Goal: Task Accomplishment & Management: Manage account settings

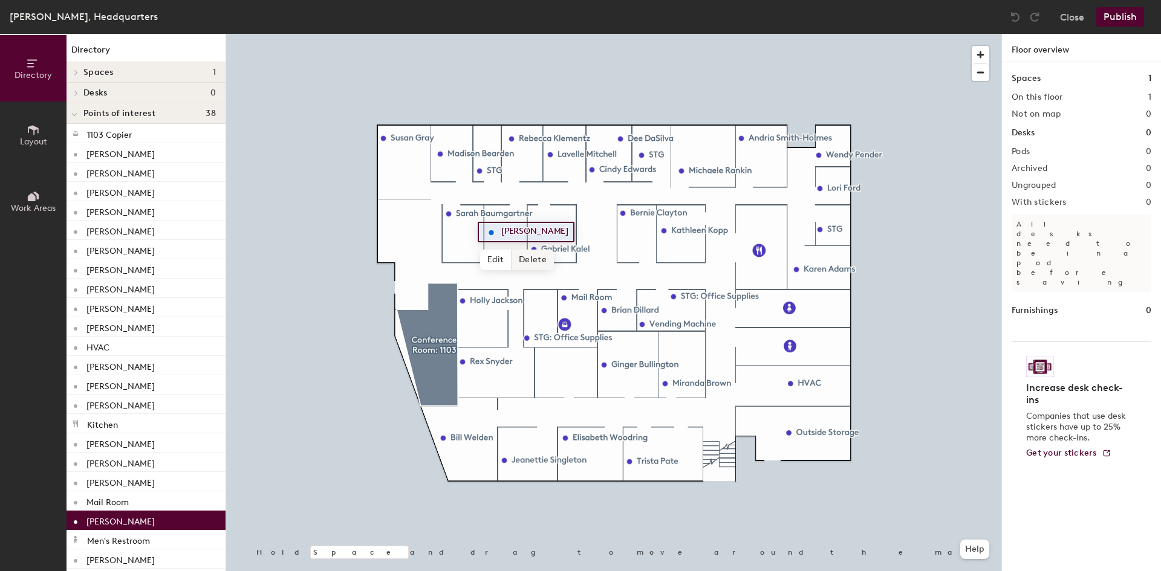
click at [527, 258] on span "Delete" at bounding box center [532, 260] width 42 height 21
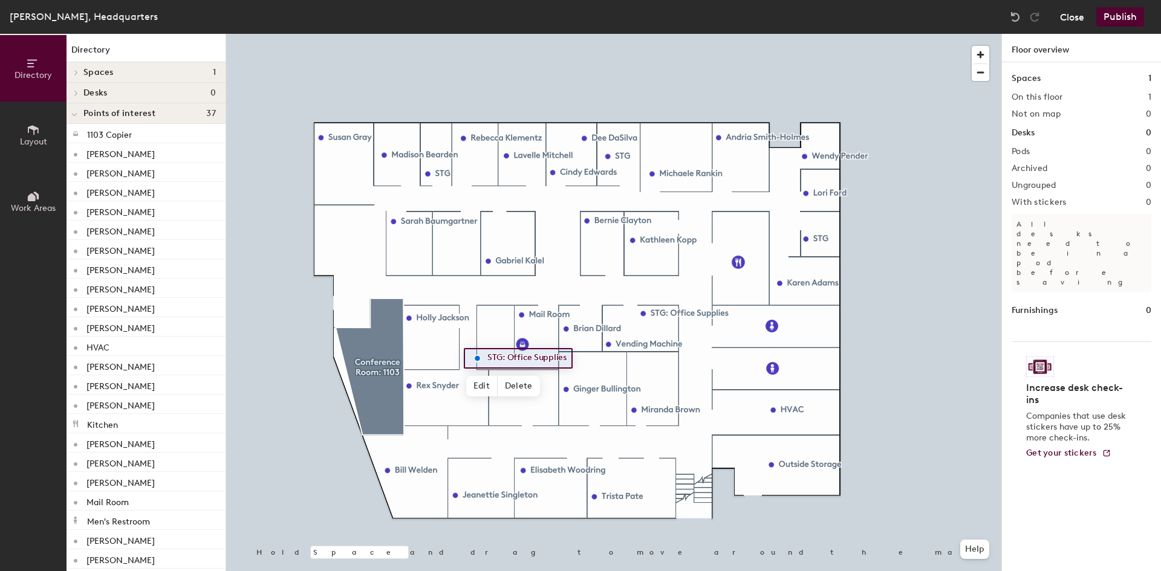
click at [1082, 20] on button "Close" at bounding box center [1072, 16] width 24 height 19
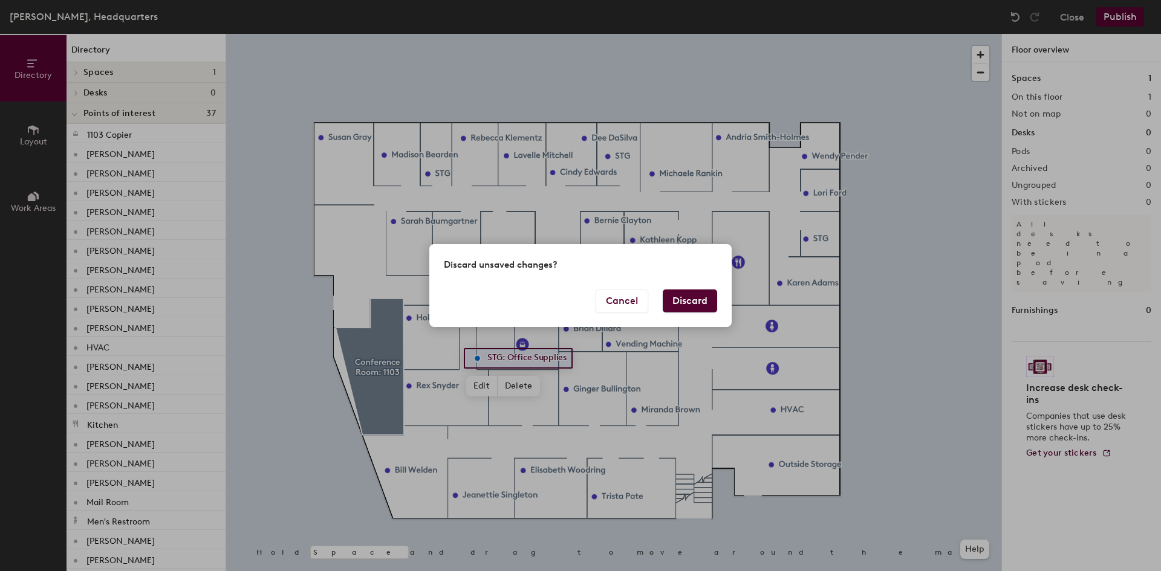
click at [684, 299] on button "Discard" at bounding box center [690, 301] width 54 height 23
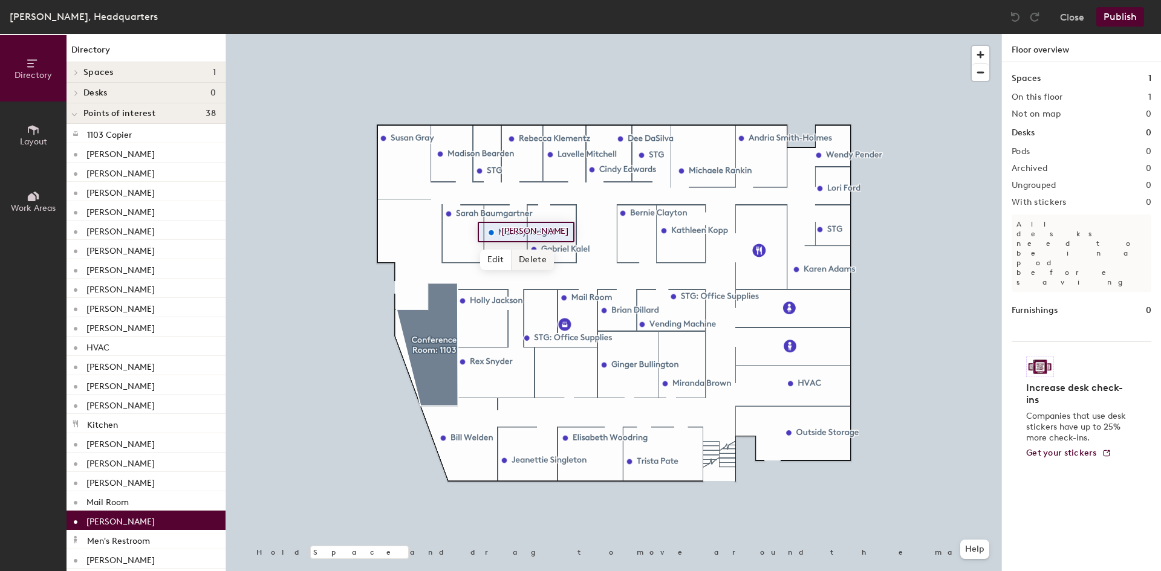
click at [523, 266] on span "Delete" at bounding box center [532, 260] width 42 height 21
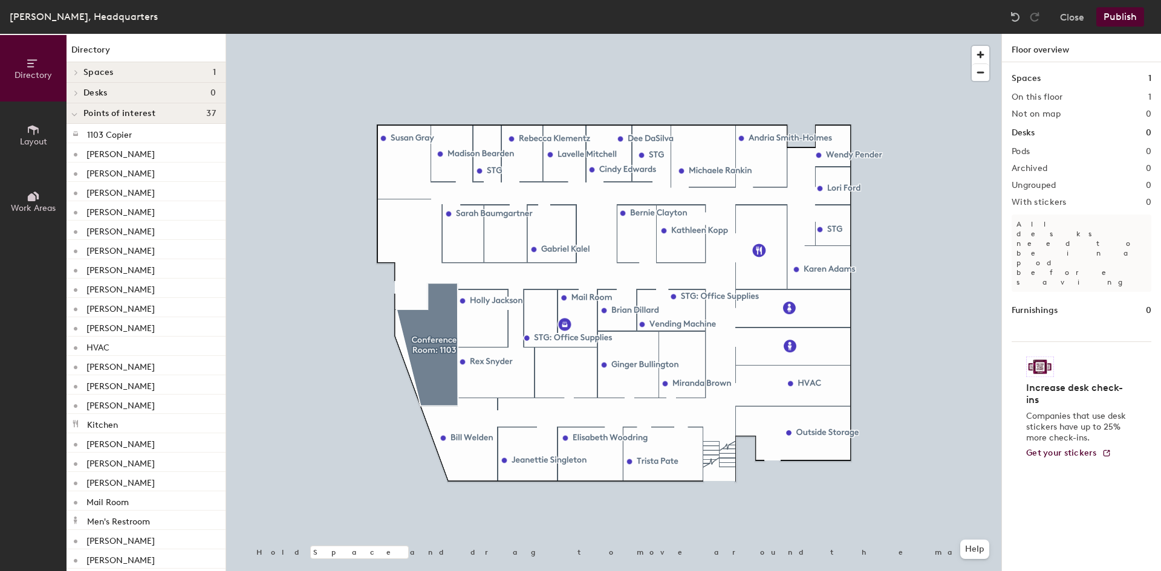
click at [1118, 22] on button "Publish" at bounding box center [1120, 16] width 48 height 19
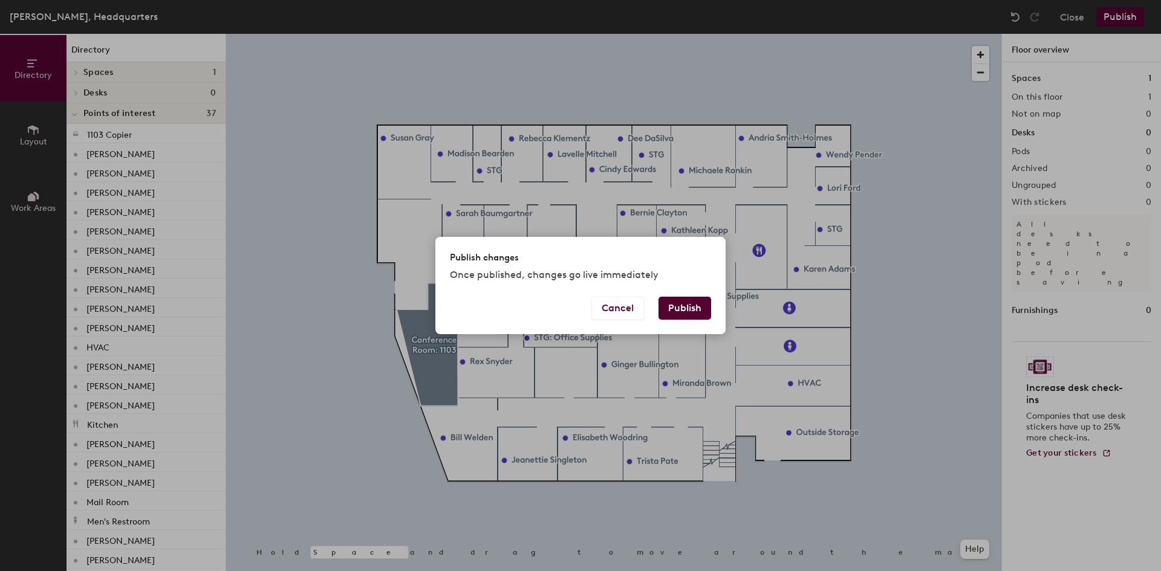
click at [679, 306] on button "Publish" at bounding box center [684, 308] width 53 height 23
